Goal: Check status

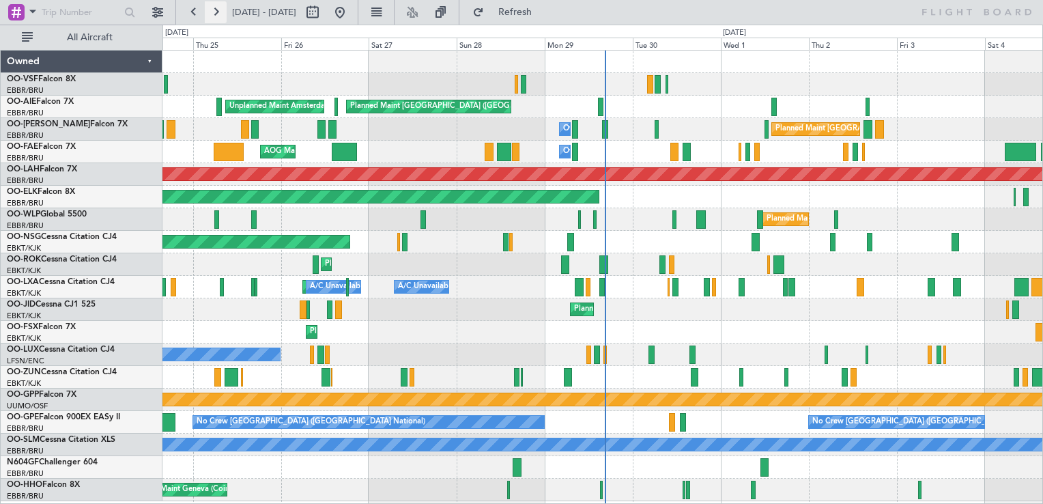
click at [218, 17] on button at bounding box center [216, 12] width 22 height 22
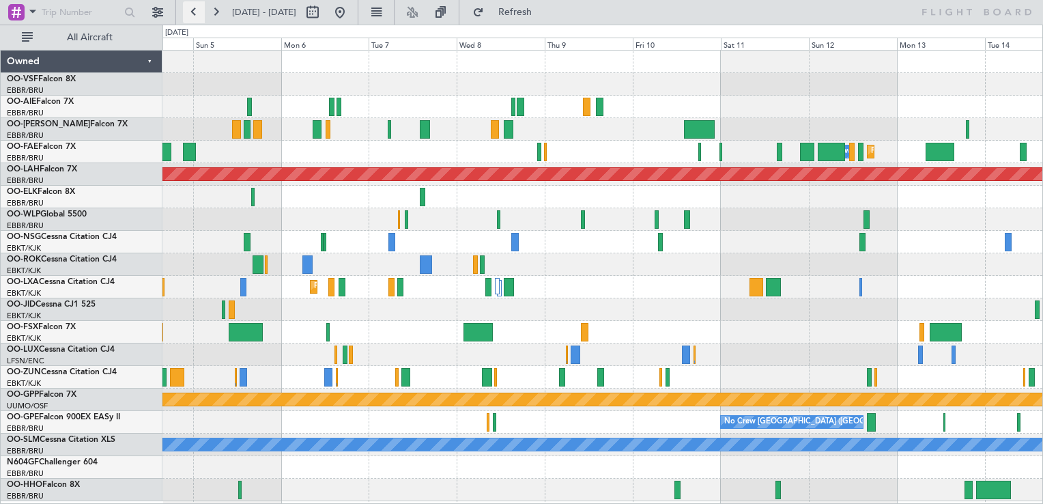
click at [193, 11] on button at bounding box center [194, 12] width 22 height 22
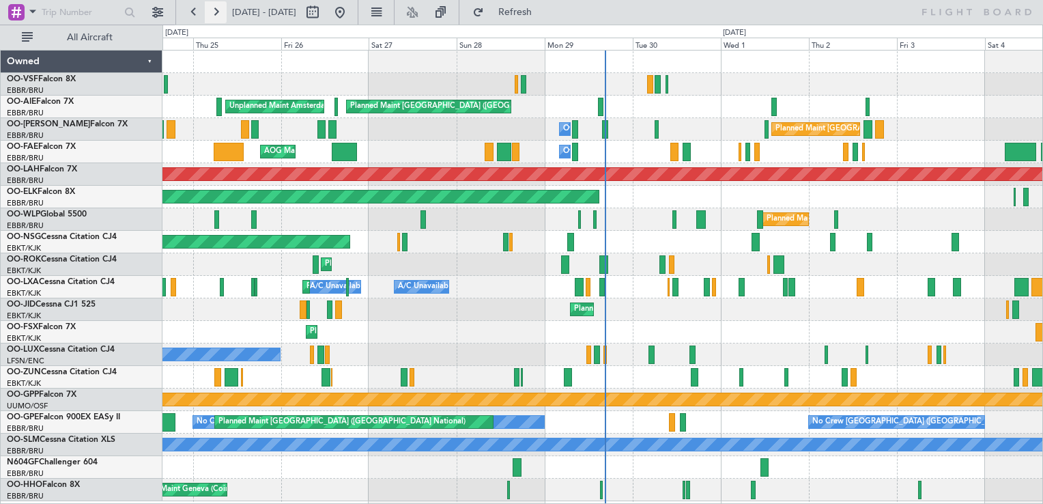
click at [214, 14] on button at bounding box center [216, 12] width 22 height 22
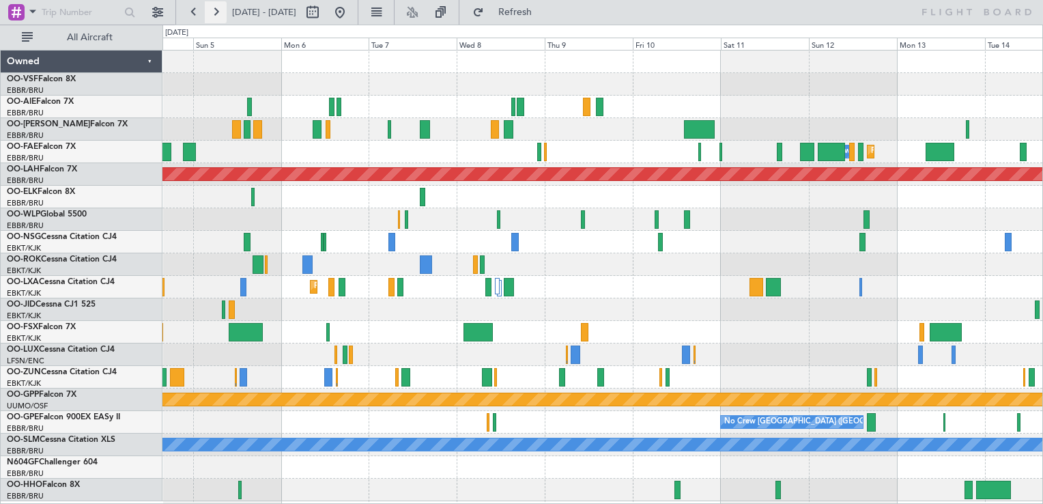
click at [221, 12] on button at bounding box center [216, 12] width 22 height 22
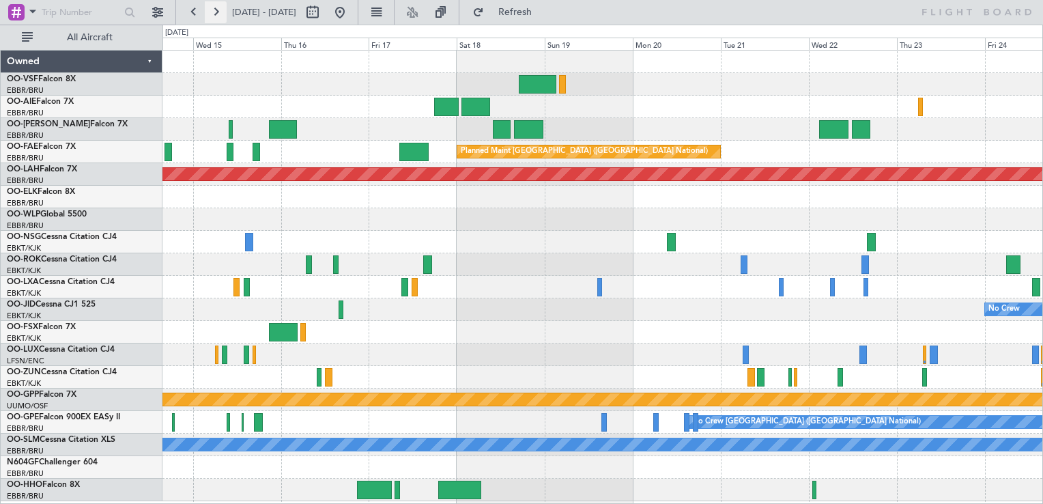
click at [219, 14] on button at bounding box center [216, 12] width 22 height 22
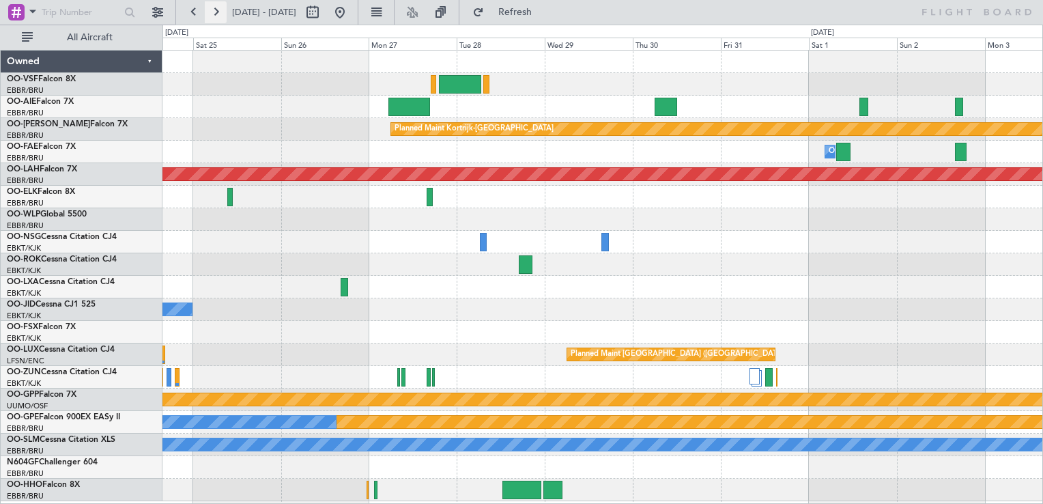
click at [216, 12] on button at bounding box center [216, 12] width 22 height 22
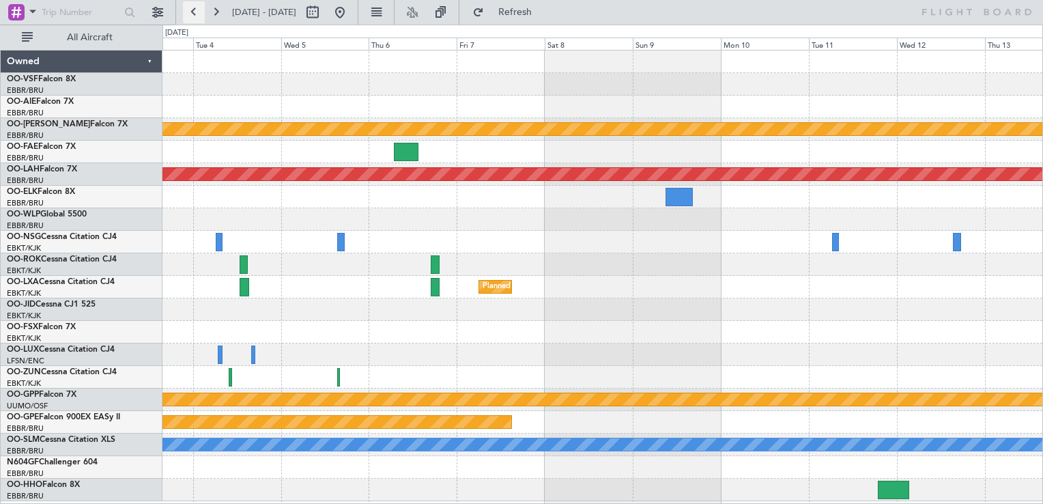
click at [193, 10] on button at bounding box center [194, 12] width 22 height 22
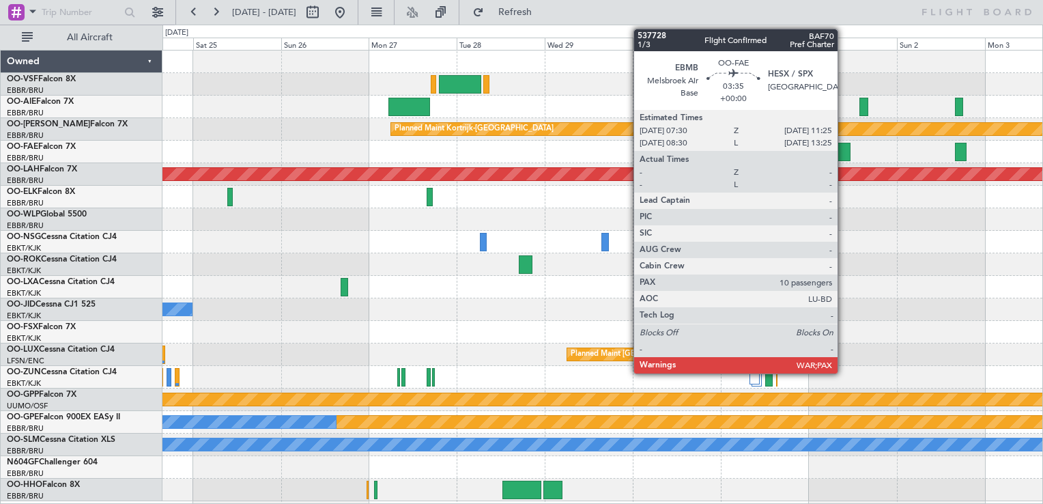
click at [844, 154] on div at bounding box center [844, 152] width 15 height 18
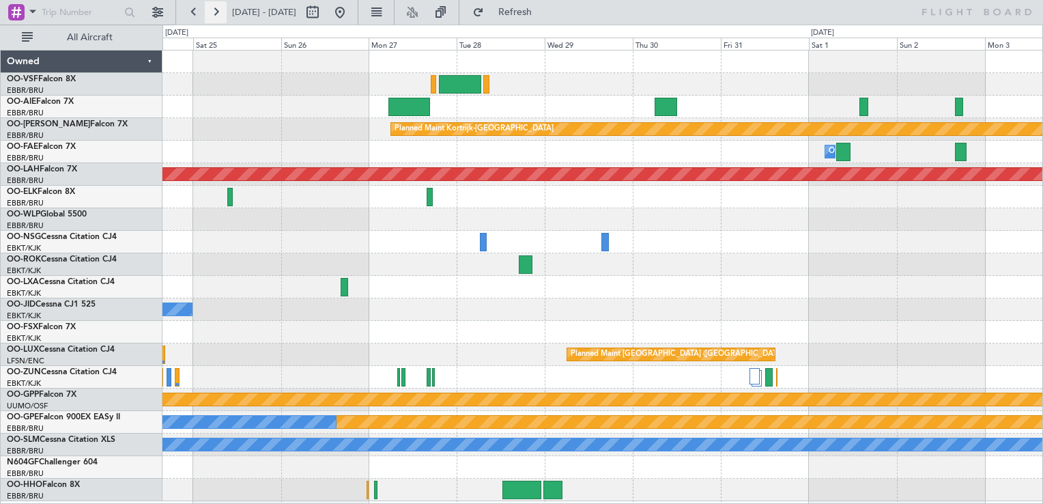
click at [214, 19] on button at bounding box center [216, 12] width 22 height 22
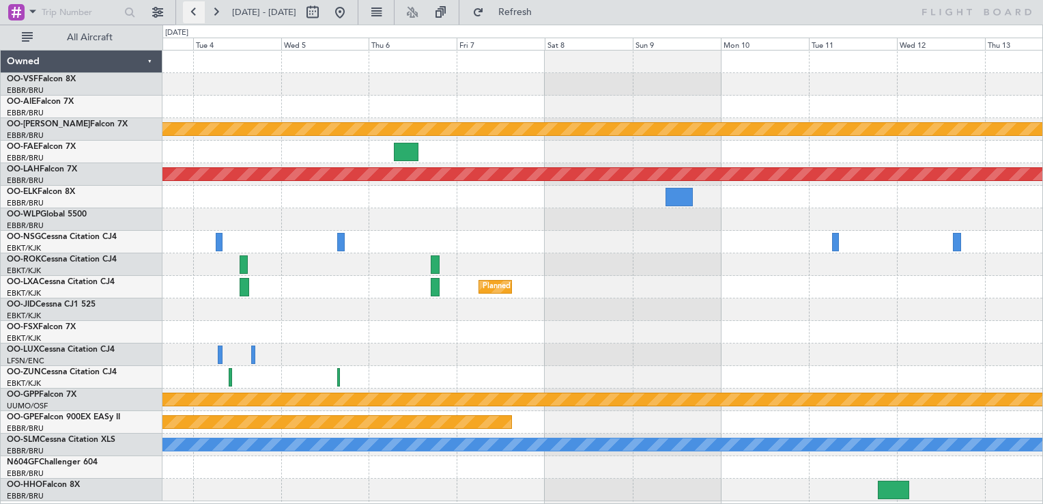
click at [193, 12] on button at bounding box center [194, 12] width 22 height 22
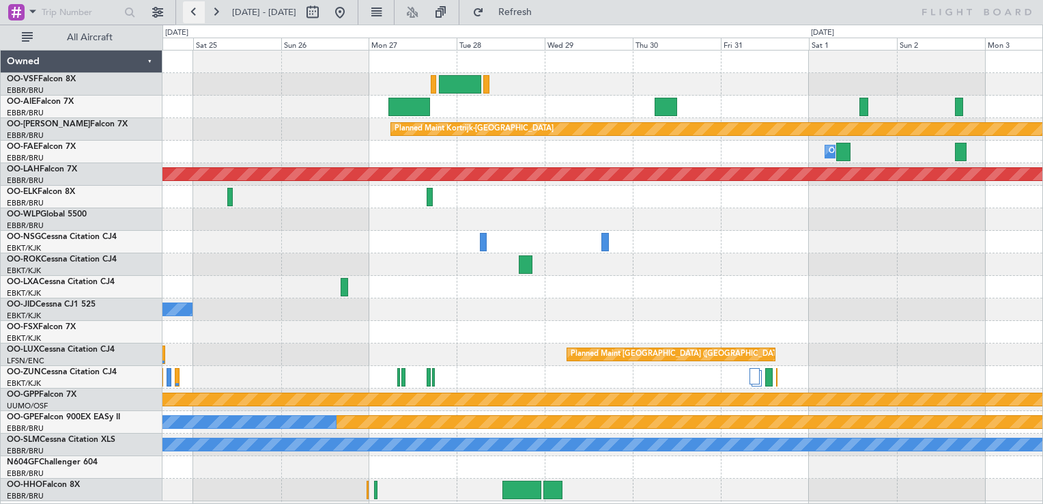
click at [193, 12] on button at bounding box center [194, 12] width 22 height 22
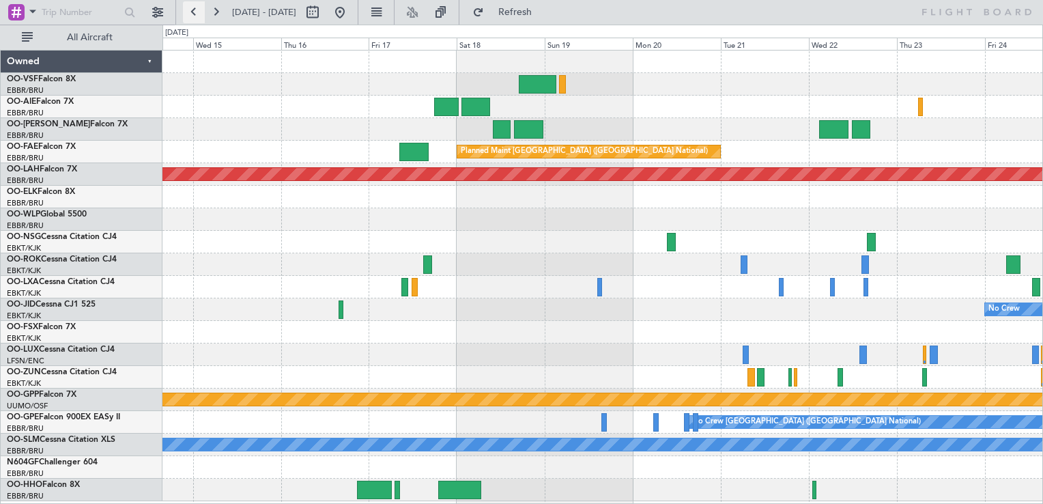
click at [193, 12] on button at bounding box center [194, 12] width 22 height 22
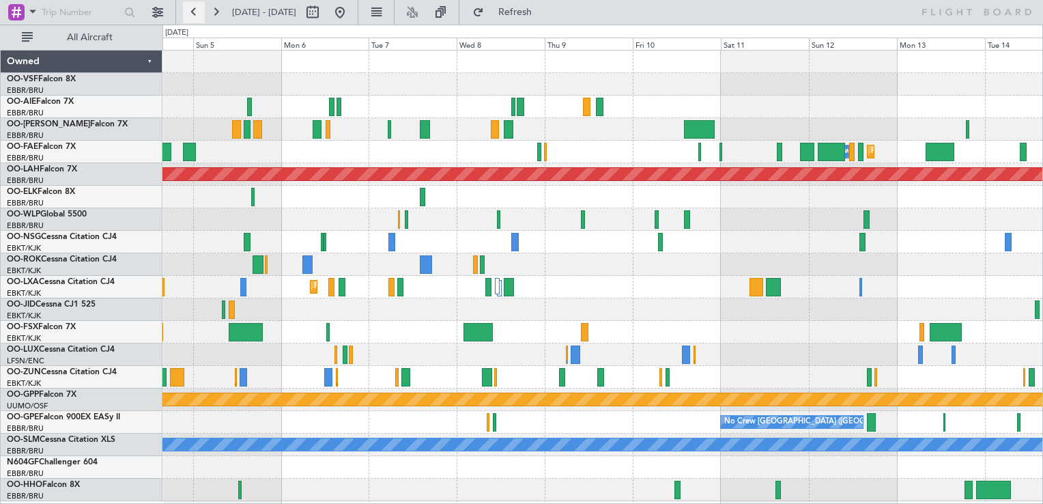
click at [194, 8] on button at bounding box center [194, 12] width 22 height 22
